Goal: Task Accomplishment & Management: Manage account settings

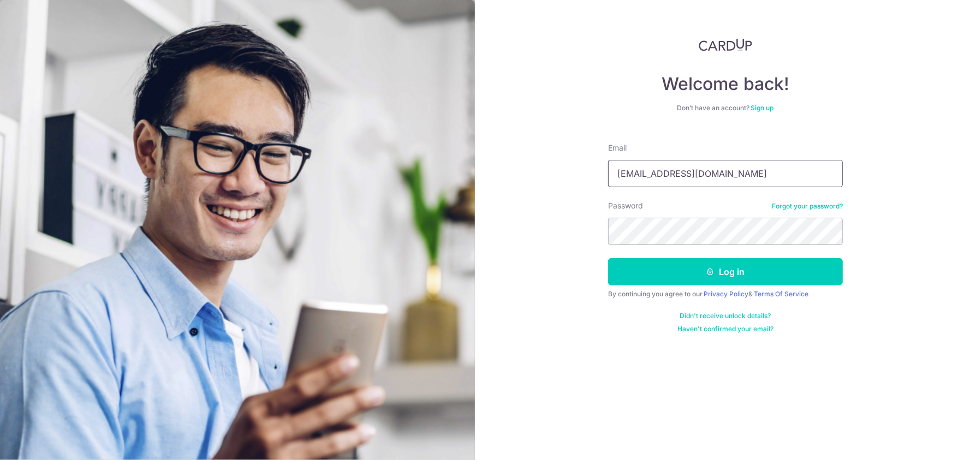
click at [727, 167] on input "bkasia@singnet.com.sg" at bounding box center [725, 173] width 235 height 27
type input "kityenw@yahoo.com"
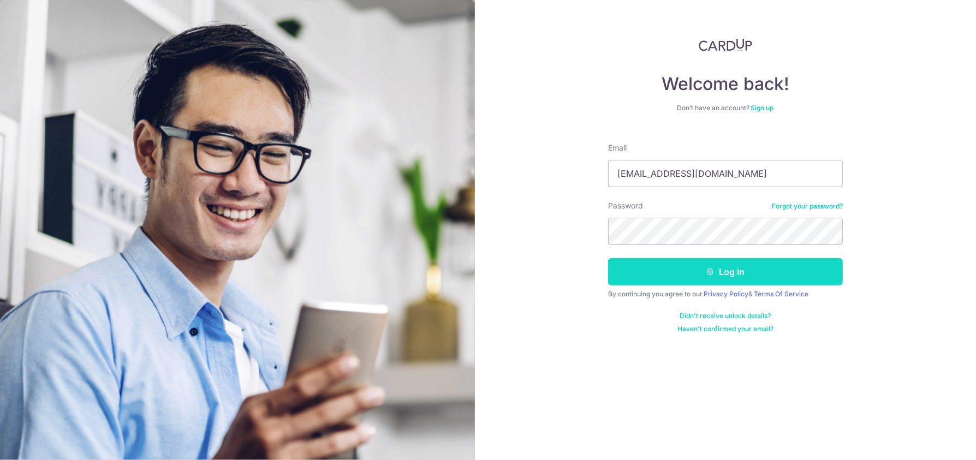
click at [731, 269] on button "Log in" at bounding box center [725, 271] width 235 height 27
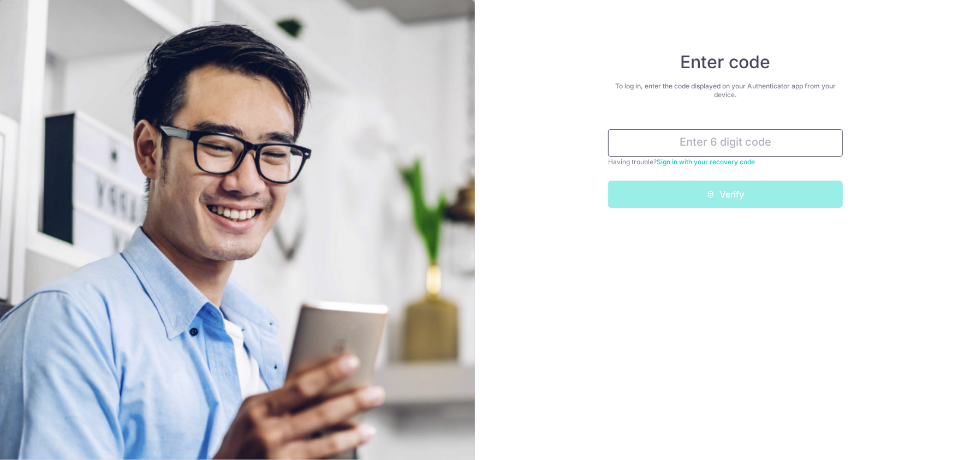
click at [706, 137] on input "text" at bounding box center [725, 142] width 235 height 27
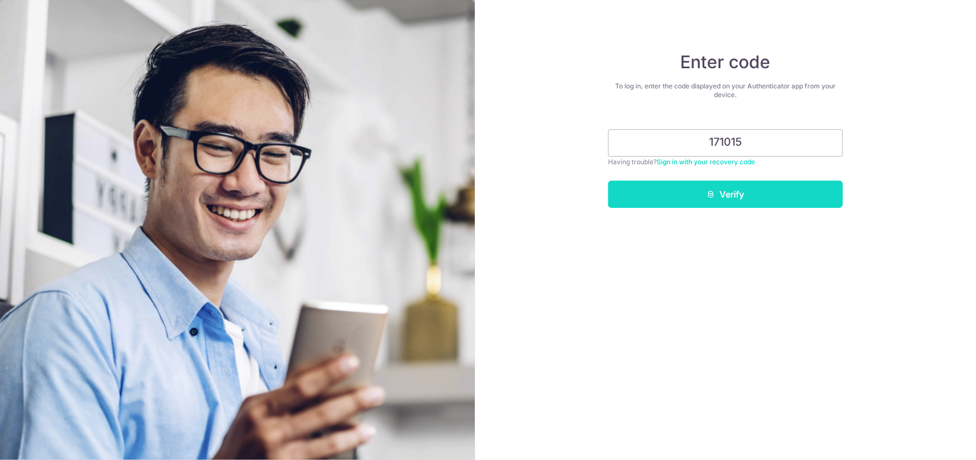
type input "171015"
click at [723, 203] on button "Verify" at bounding box center [725, 194] width 235 height 27
